Goal: Find specific page/section: Find specific page/section

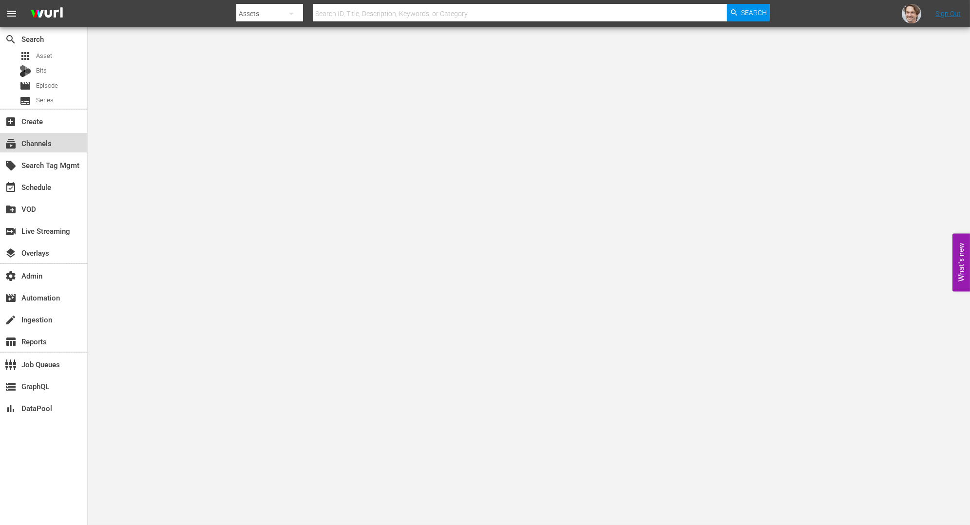
click at [38, 144] on div "subscriptions Channels" at bounding box center [27, 141] width 55 height 9
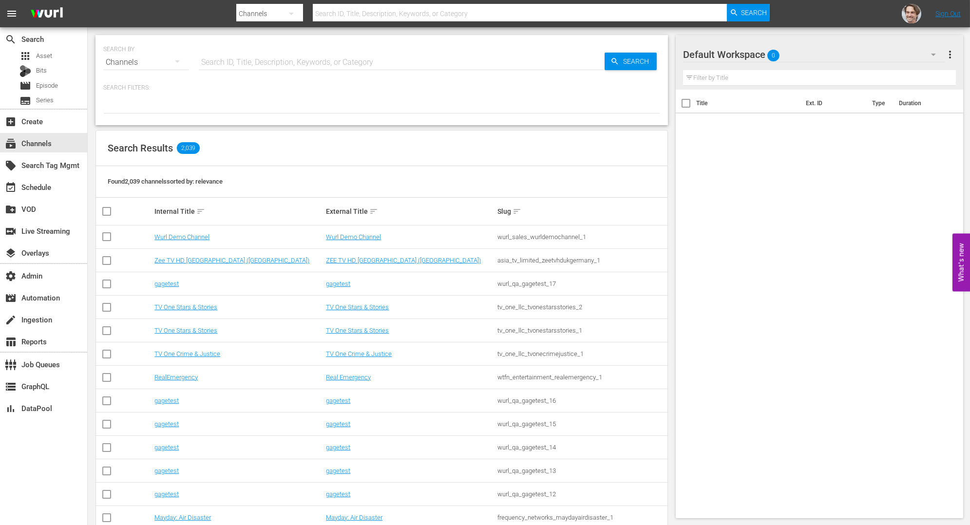
click at [372, 57] on input "text" at bounding box center [402, 62] width 406 height 23
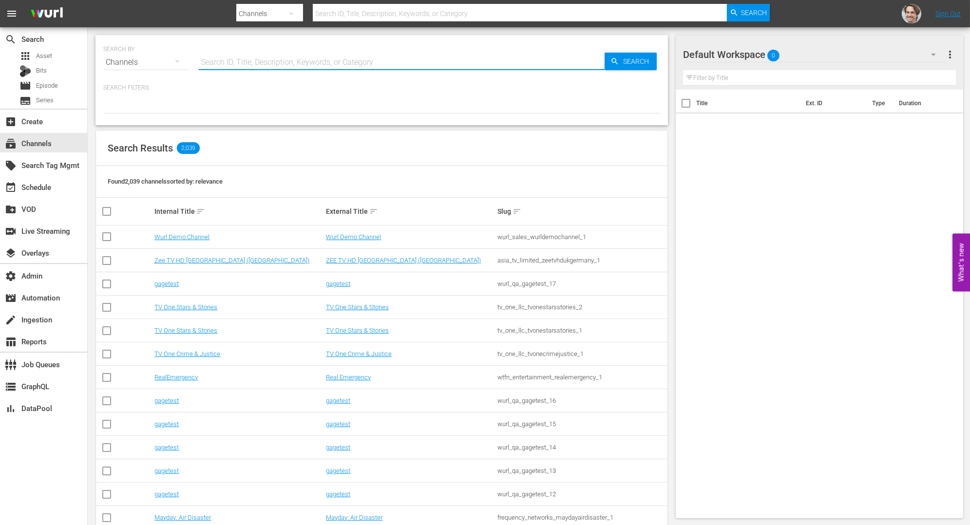
paste input "gustotv_gustotv_2"
type input "gustotv_gustotv_2"
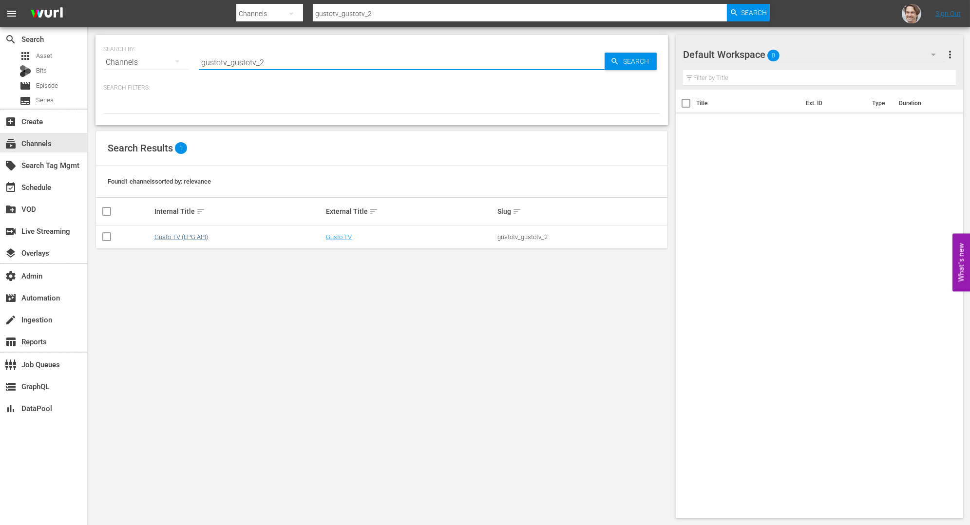
type input "gustotv_gustotv_2"
click at [188, 235] on link "Gusto TV (EPG API)" at bounding box center [181, 236] width 54 height 7
